Goal: Transaction & Acquisition: Purchase product/service

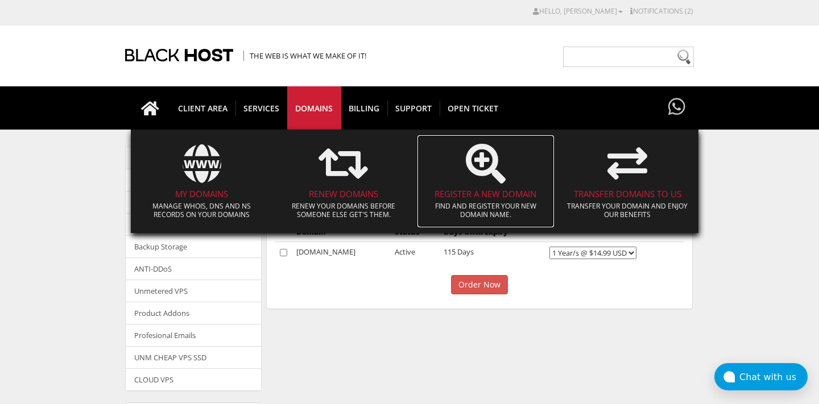
click at [480, 168] on icon at bounding box center [486, 164] width 40 height 40
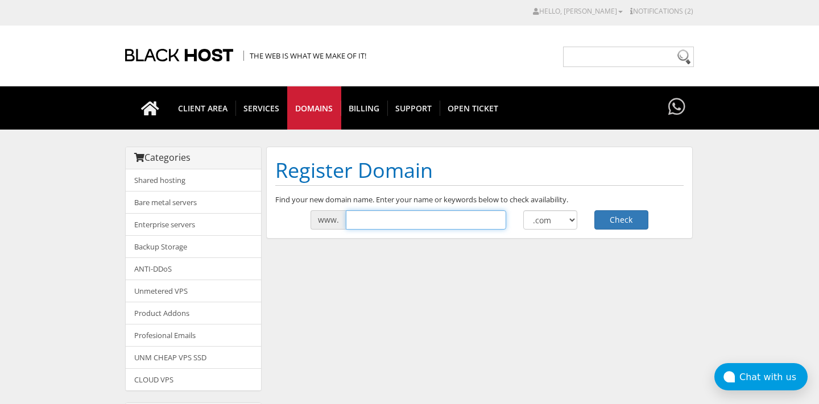
click at [399, 222] on input "text" at bounding box center [426, 219] width 160 height 19
paste input "[DOMAIN_NAME]"
type input "[DOMAIN_NAME]"
click at [570, 221] on select ".com .net .org .us .info .biz" at bounding box center [550, 219] width 54 height 19
select select ".co.uk"
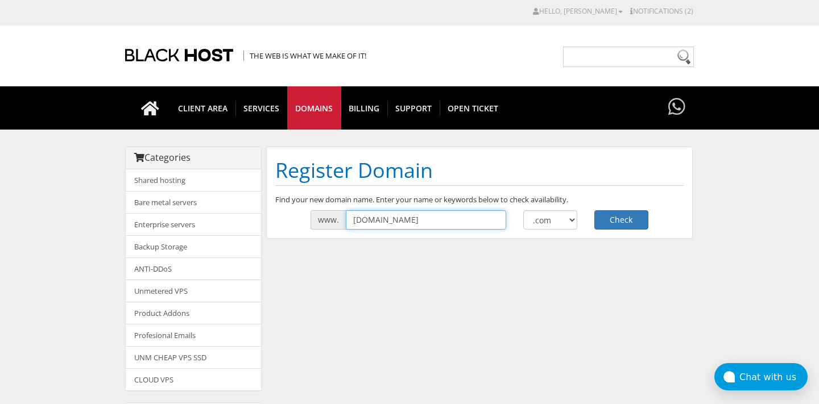
click at [473, 217] on input "alluvi-retatrutide.uk" at bounding box center [426, 219] width 160 height 19
type input "alluvi-retatrutide"
click at [616, 214] on button "Check" at bounding box center [621, 219] width 54 height 19
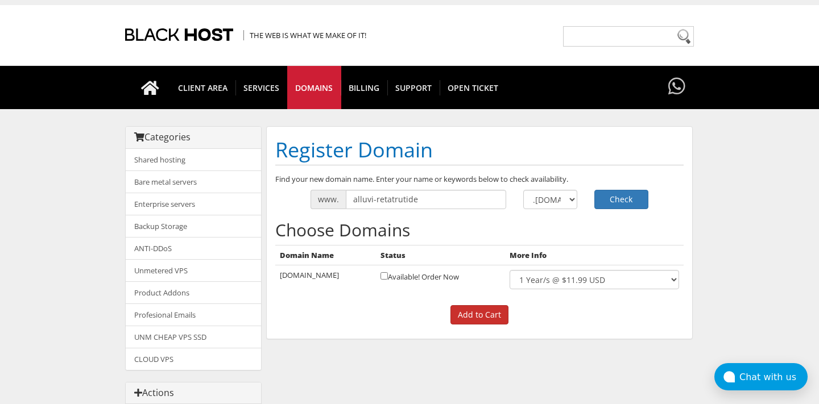
scroll to position [27, 0]
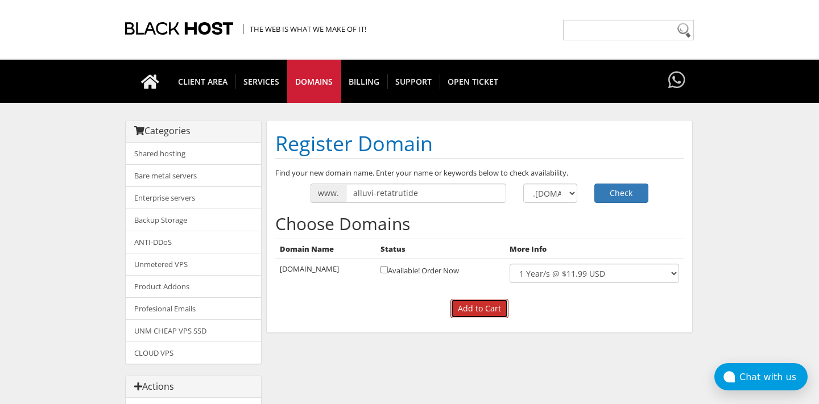
click at [481, 300] on input "Add to Cart" at bounding box center [479, 308] width 58 height 19
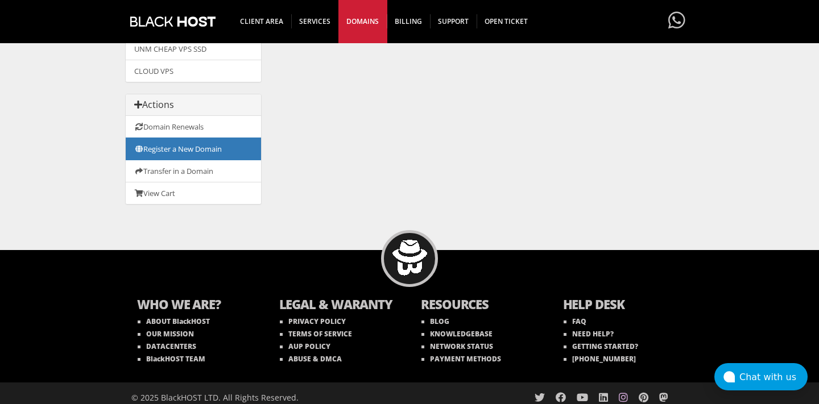
scroll to position [316, 0]
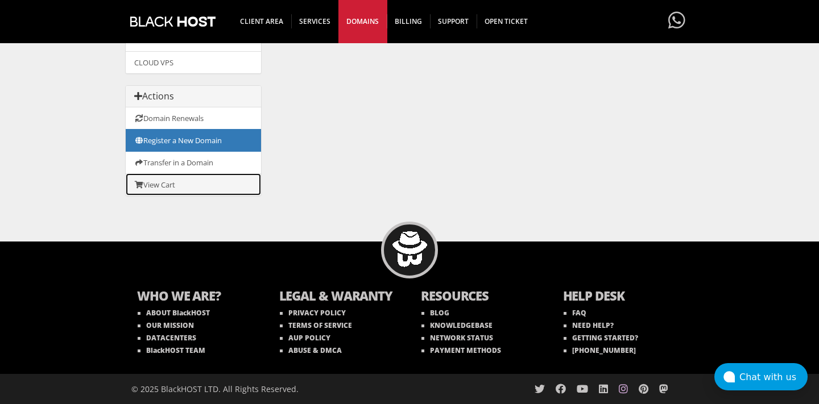
click at [179, 184] on link "View Cart" at bounding box center [193, 184] width 135 height 22
